Goal: Task Accomplishment & Management: Manage account settings

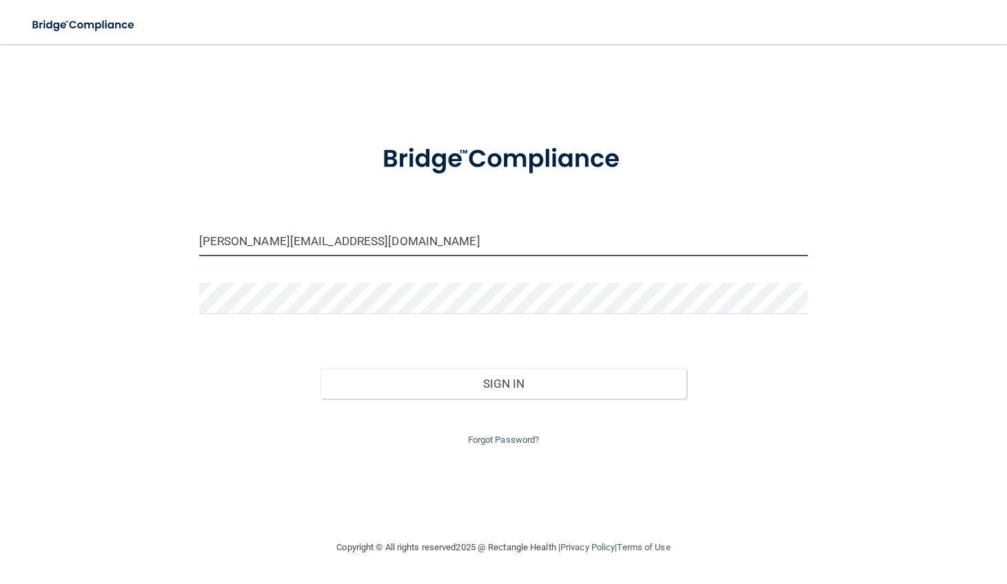
click at [338, 250] on input "[PERSON_NAME][EMAIL_ADDRESS][DOMAIN_NAME]" at bounding box center [503, 240] width 609 height 31
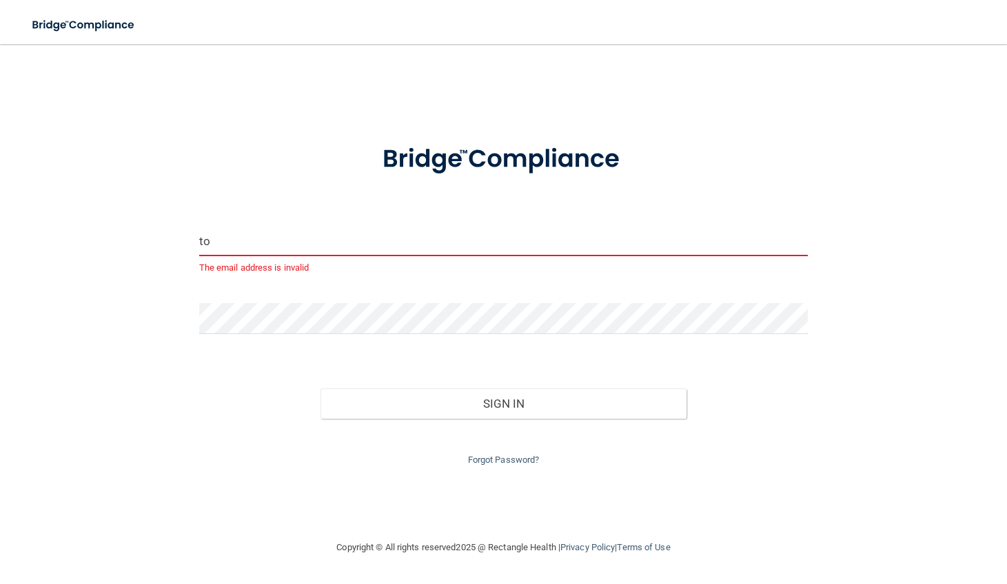
type input "t"
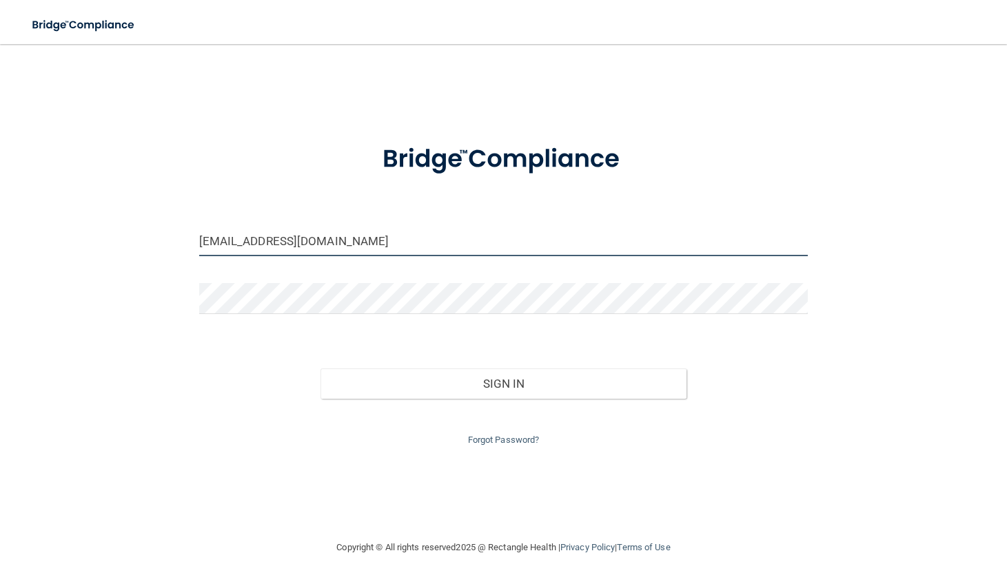
type input "[EMAIL_ADDRESS][DOMAIN_NAME]"
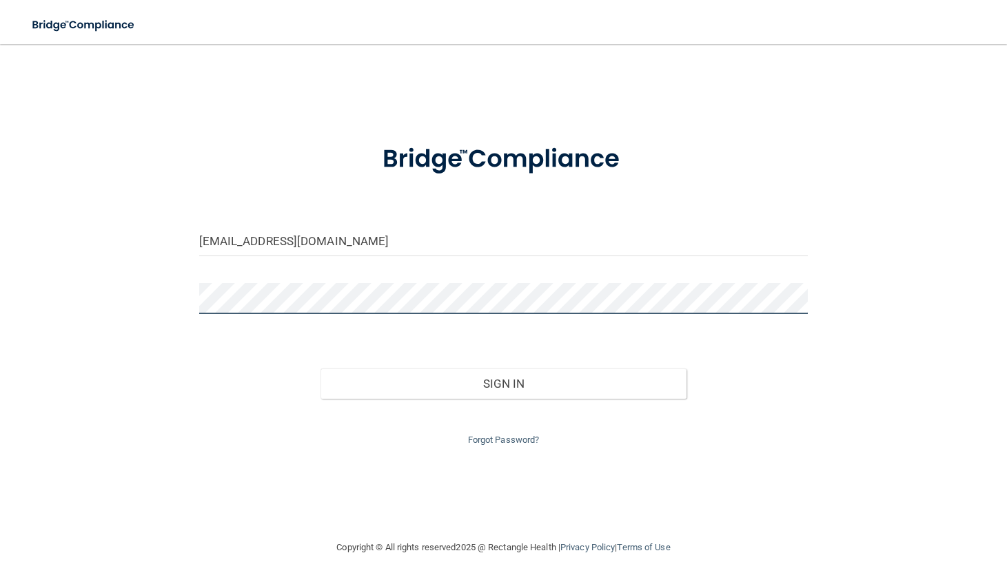
click at [196, 339] on div "[EMAIL_ADDRESS][DOMAIN_NAME] Invalid email/password. You don't have permission …" at bounding box center [504, 292] width 952 height 468
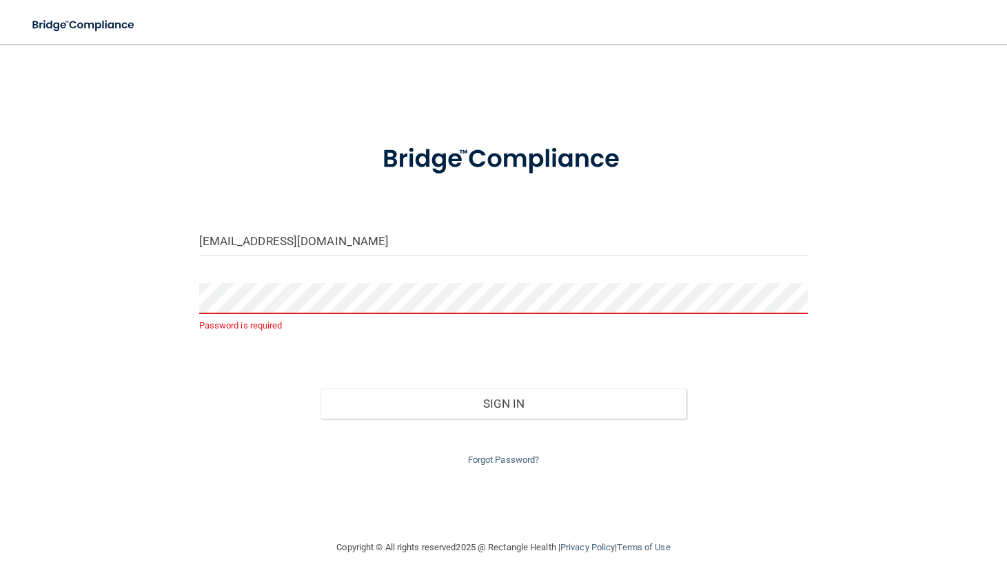
click at [731, 357] on form "[EMAIL_ADDRESS][DOMAIN_NAME] Password is required Invalid email/password. You d…" at bounding box center [503, 298] width 609 height 342
click at [520, 462] on link "Forgot Password?" at bounding box center [504, 460] width 72 height 10
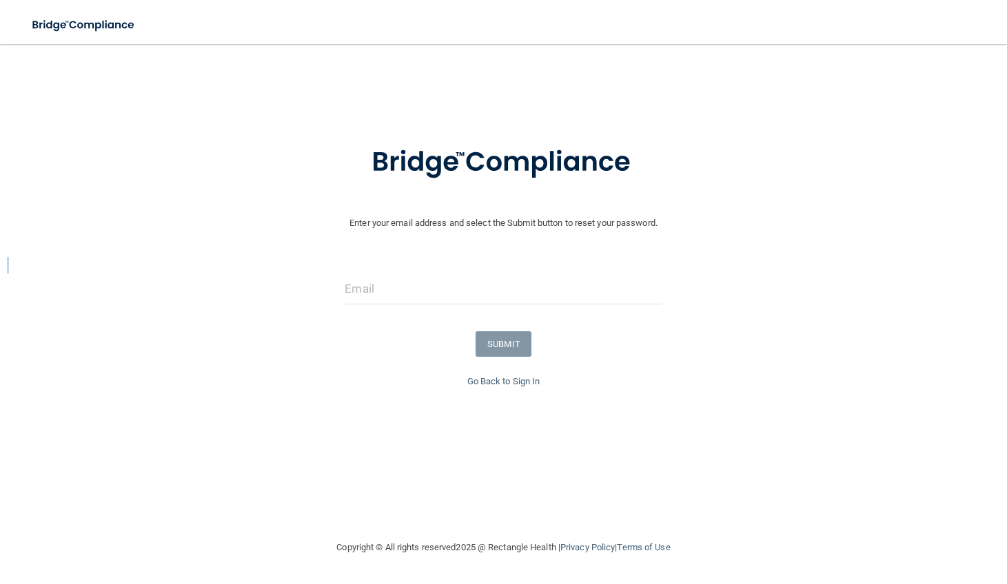
click at [378, 280] on form "Enter your email address and select the Submit button to reset your password. S…" at bounding box center [503, 250] width 993 height 247
click at [381, 284] on input "email" at bounding box center [503, 289] width 317 height 31
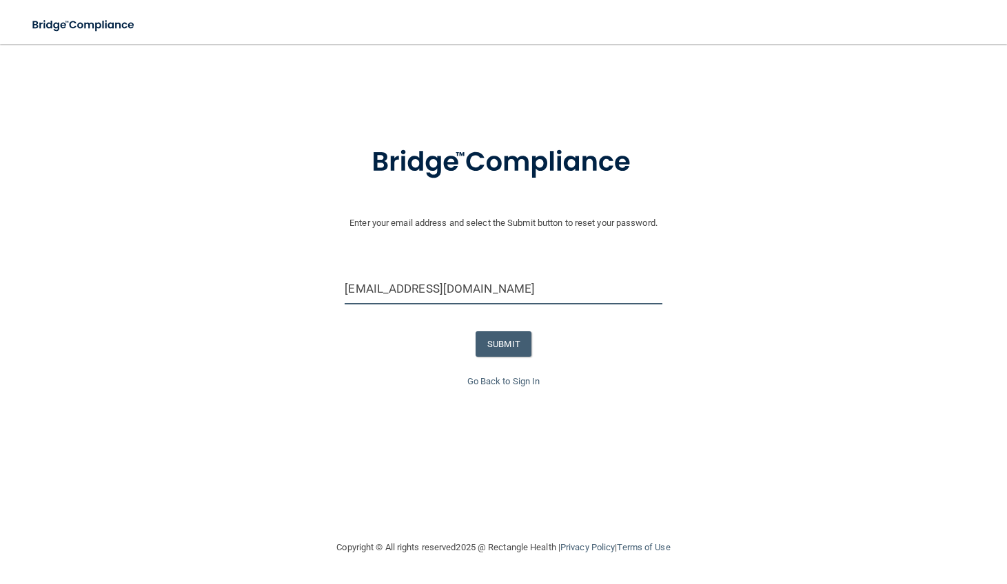
type input "[EMAIL_ADDRESS][DOMAIN_NAME]"
click at [494, 335] on button "SUBMIT" at bounding box center [503, 343] width 56 height 25
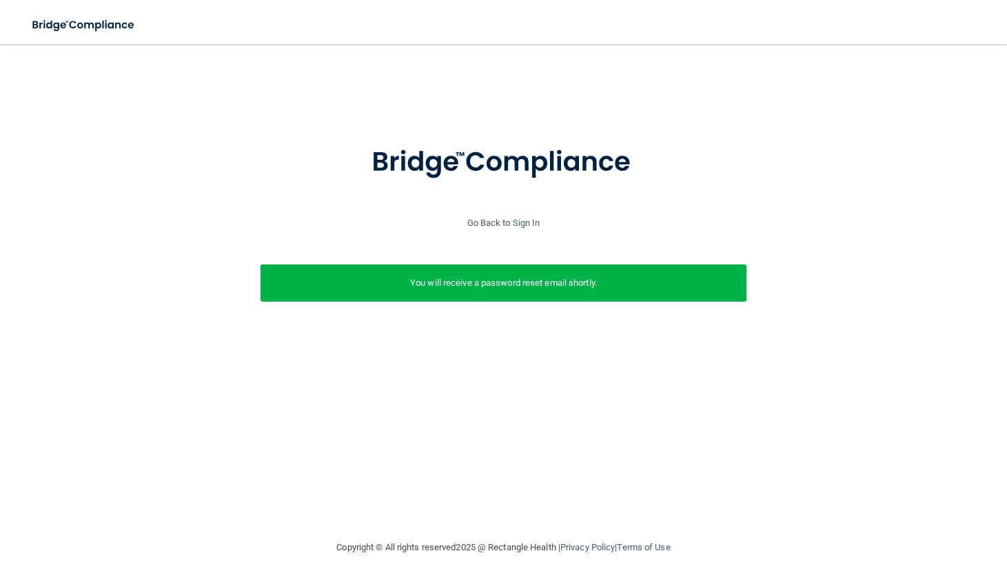
click at [132, 545] on footer "Copyright © All rights reserved 2025 @ Rectangle Health | Privacy Policy | Term…" at bounding box center [504, 548] width 952 height 45
